Goal: Task Accomplishment & Management: Manage account settings

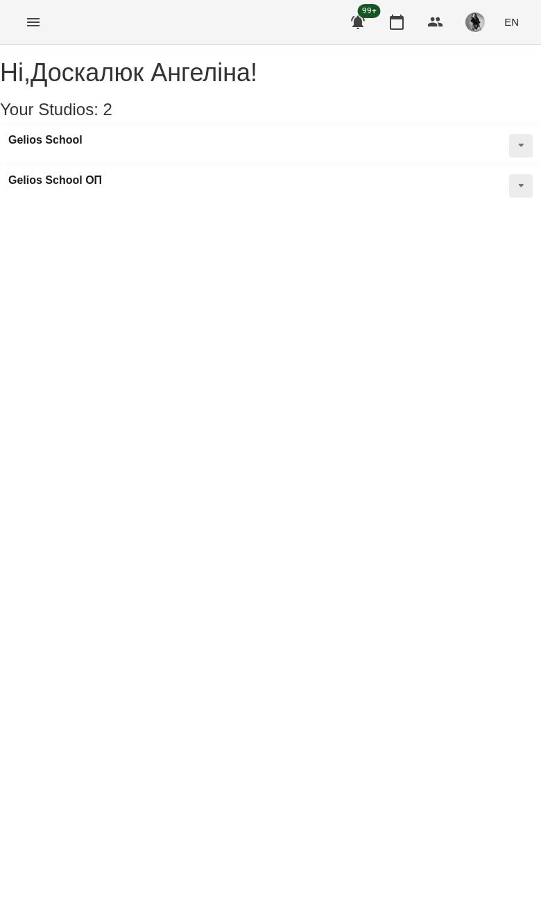
click at [48, 10] on div "For Business 99+ EN" at bounding box center [270, 22] width 541 height 44
click at [48, 28] on button "Menu" at bounding box center [33, 22] width 33 height 33
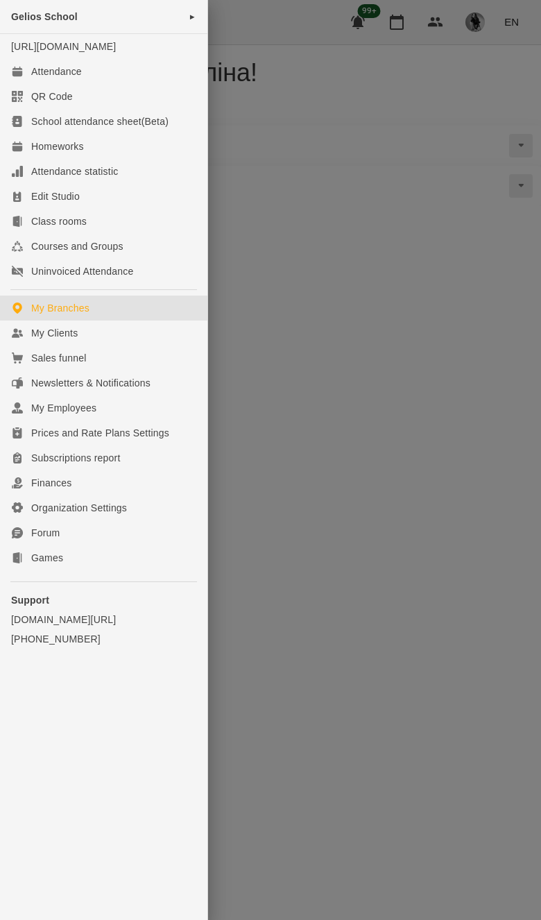
click at [130, 344] on link "My Clients" at bounding box center [103, 333] width 207 height 25
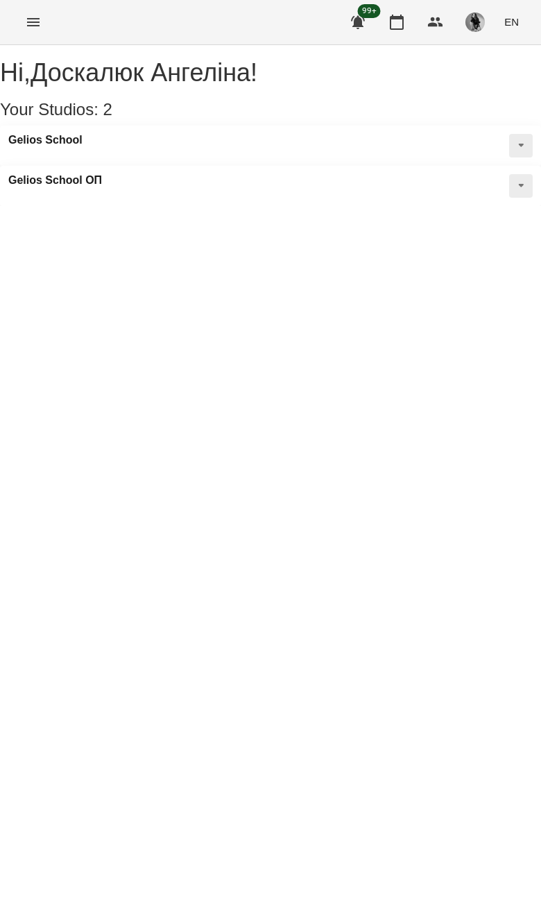
click at [38, 25] on icon "Menu" at bounding box center [33, 22] width 12 height 8
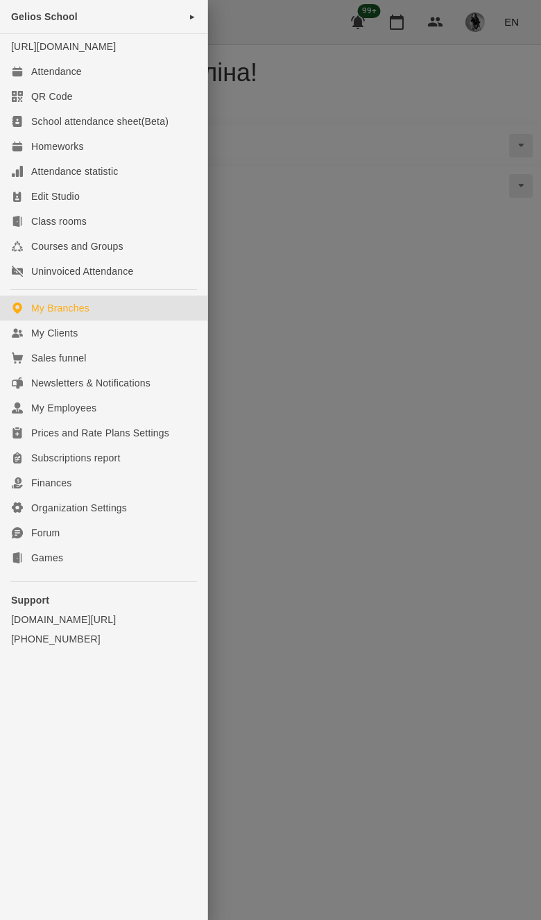
click at [160, 337] on link "My Clients" at bounding box center [103, 333] width 207 height 25
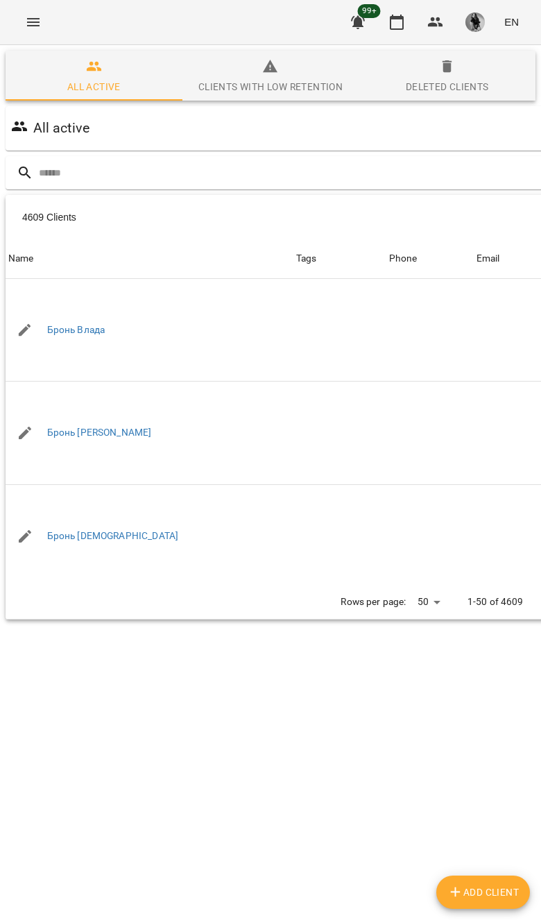
click at [358, 167] on input "text" at bounding box center [327, 173] width 576 height 23
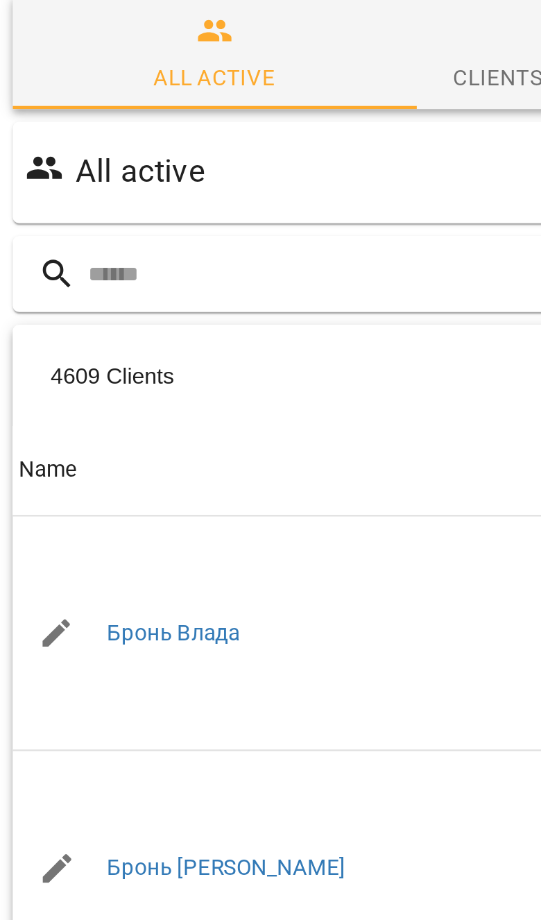
type input "*"
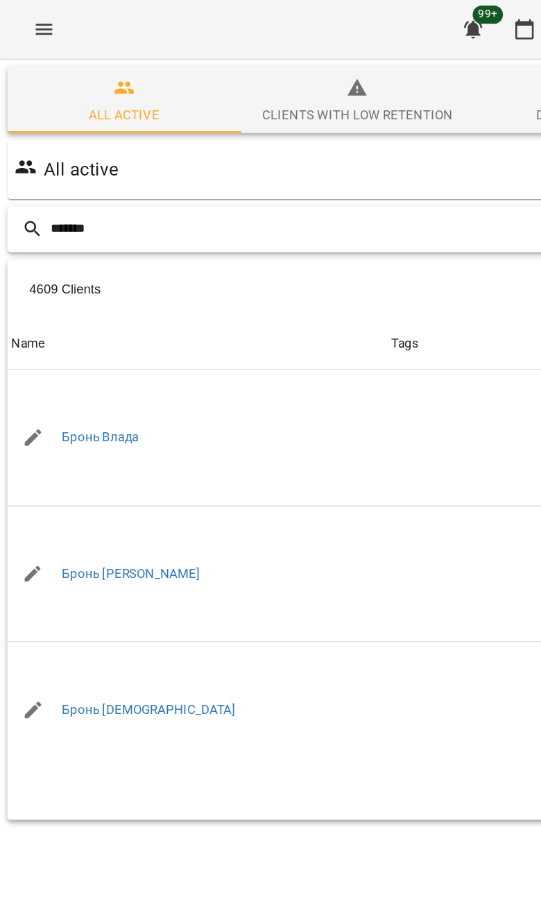
click at [324, 180] on input "*******" at bounding box center [354, 173] width 630 height 23
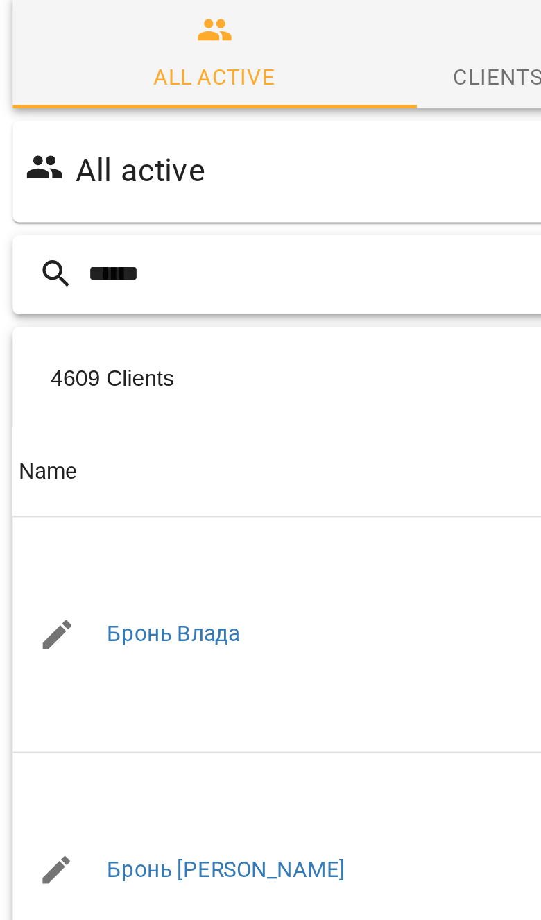
type input "*******"
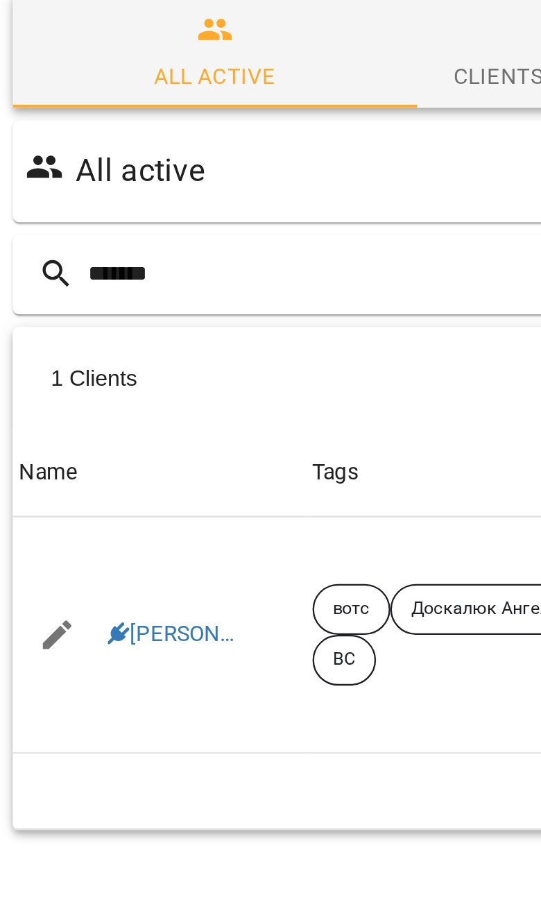
click at [51, 326] on icon at bounding box center [52, 331] width 10 height 10
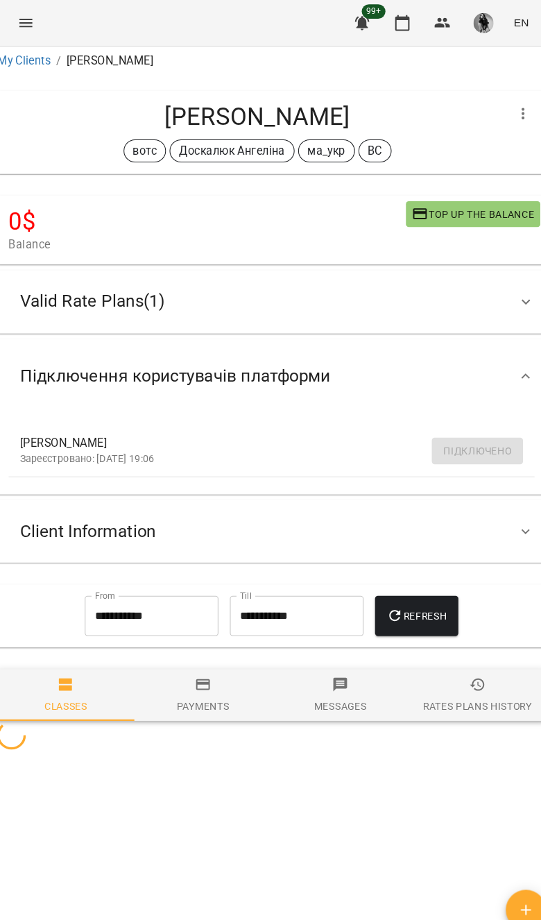
click at [482, 376] on div "Підключення користувачів платформи" at bounding box center [271, 363] width 530 height 71
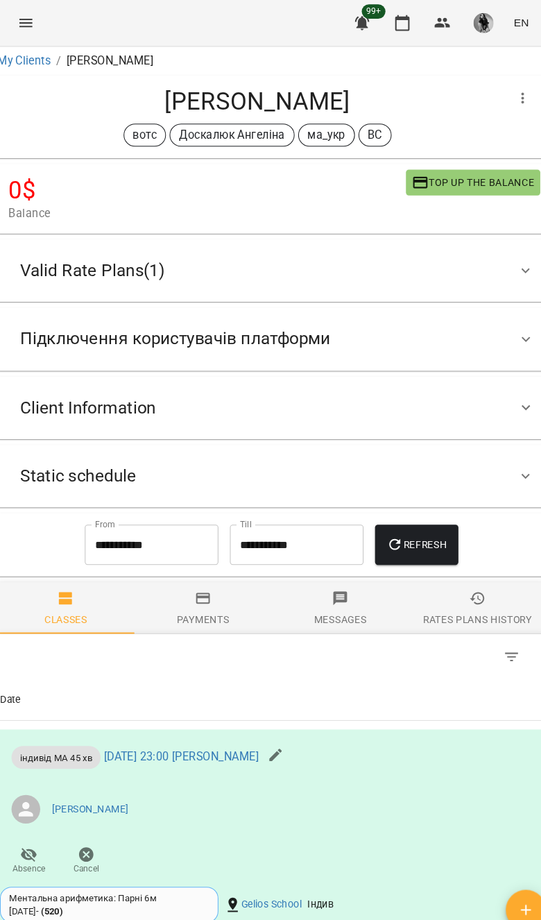
click at [475, 249] on div "Valid Rate Plans ( 1 )" at bounding box center [258, 261] width 483 height 44
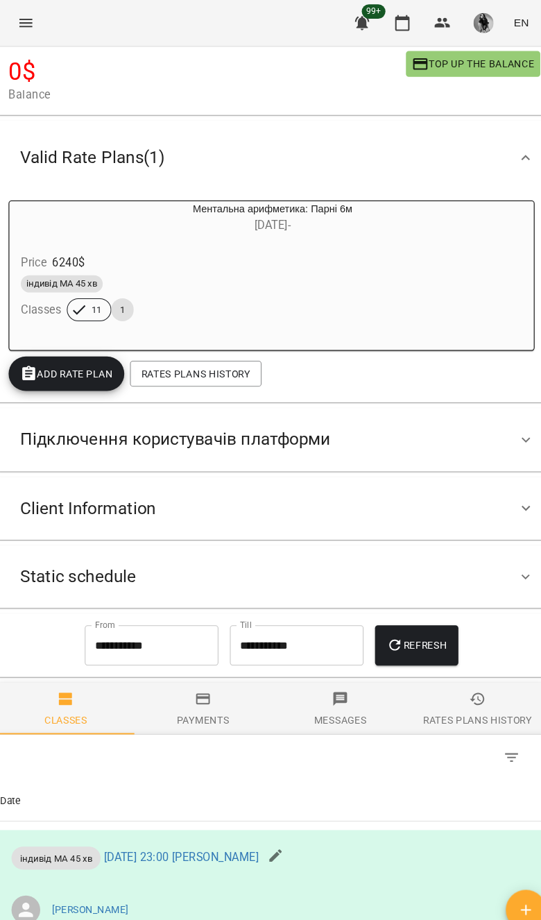
scroll to position [133, 0]
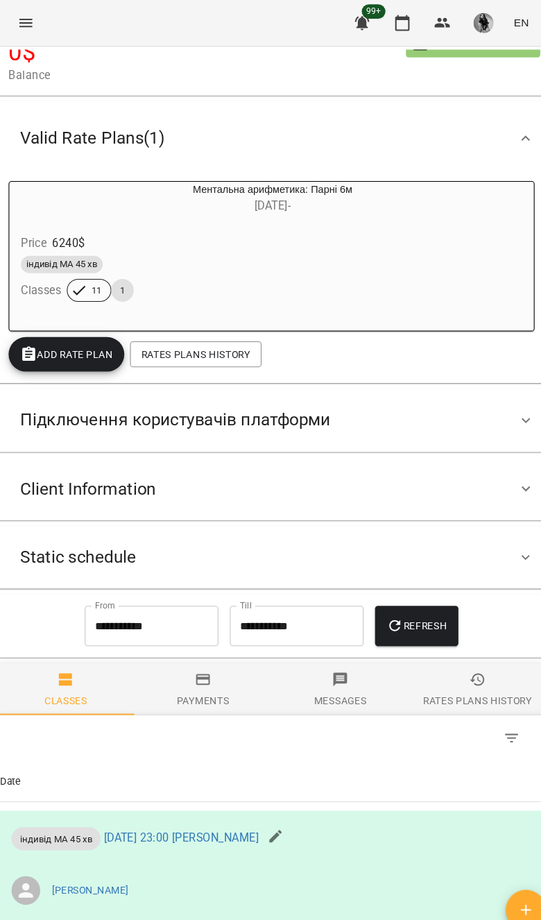
click at [446, 524] on div "Static schedule" at bounding box center [258, 538] width 483 height 44
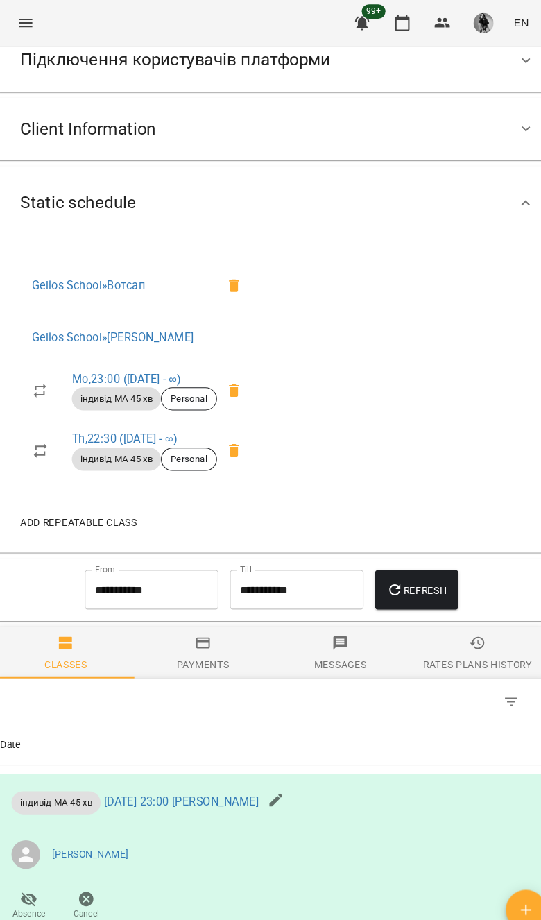
scroll to position [507, 0]
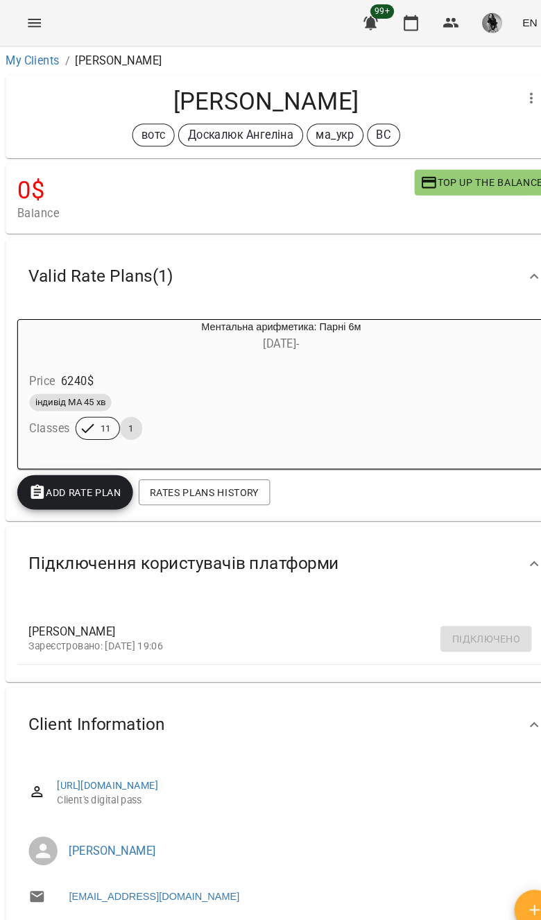
click at [56, 63] on link "My Clients" at bounding box center [31, 58] width 51 height 13
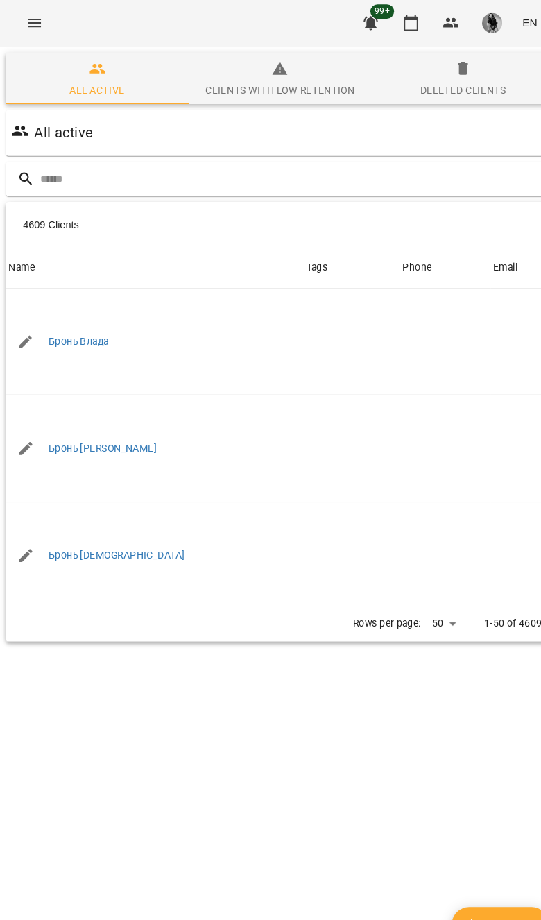
click at [439, 176] on input "text" at bounding box center [327, 173] width 576 height 23
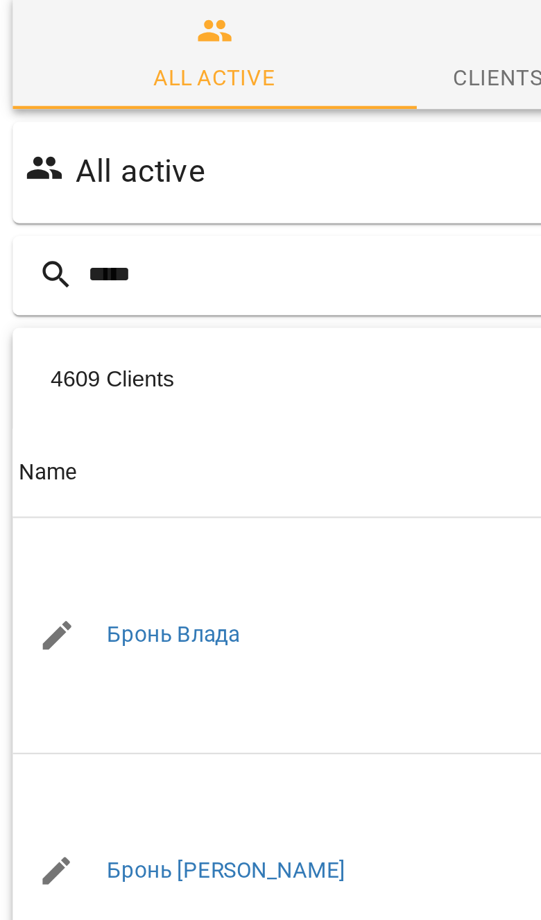
type input "*****"
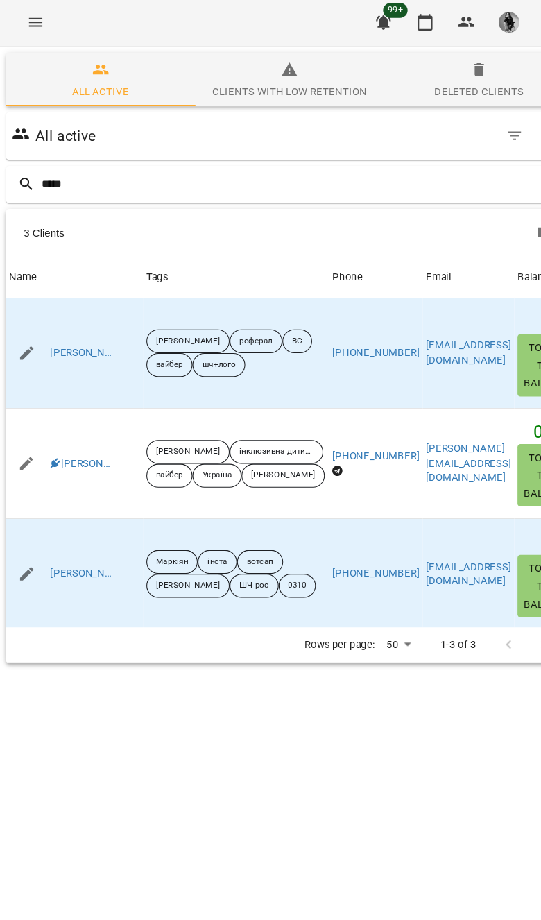
scroll to position [0, 80]
